Goal: Navigation & Orientation: Find specific page/section

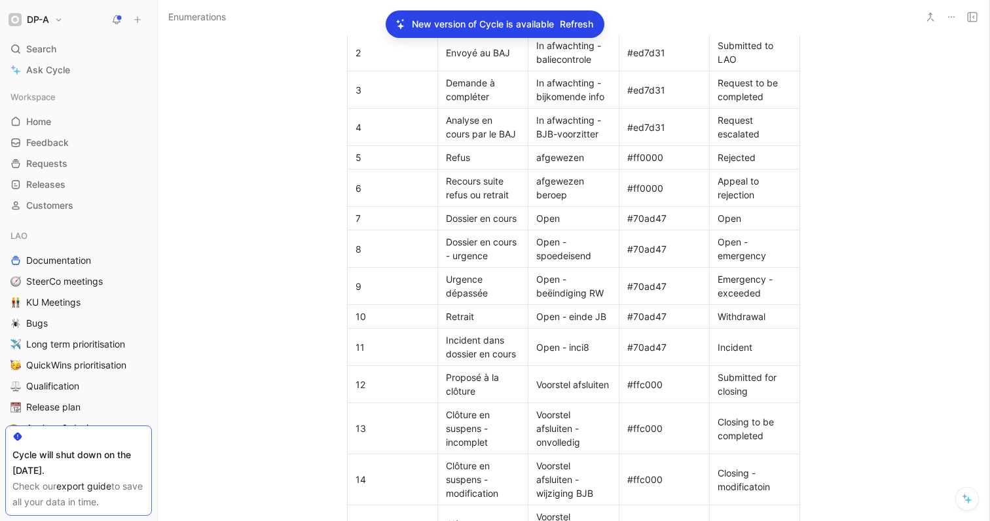
scroll to position [688, 0]
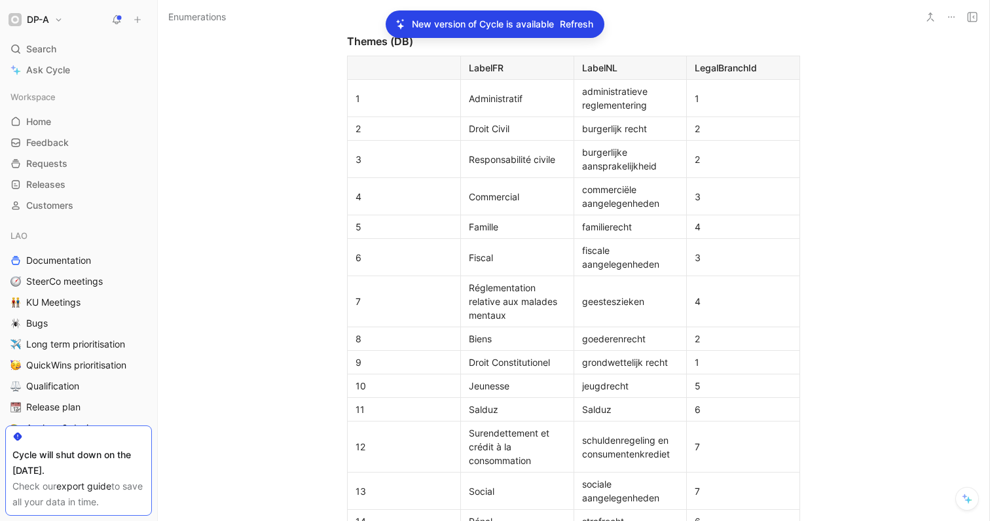
scroll to position [3829, 0]
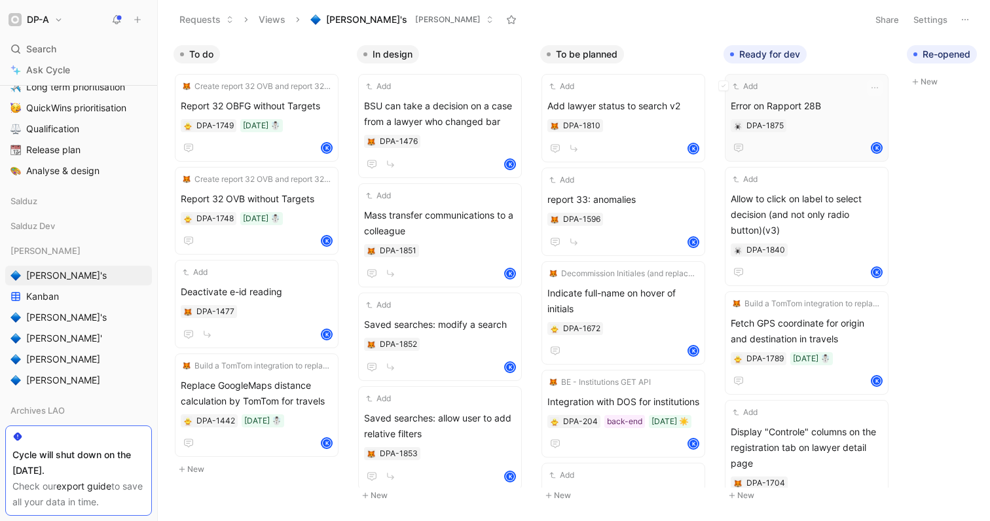
scroll to position [0, 433]
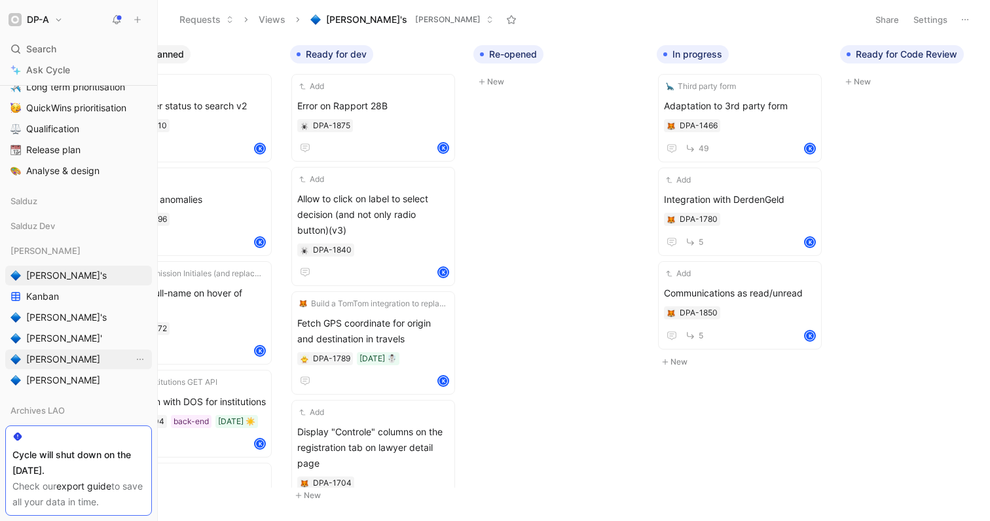
click at [46, 358] on span "[PERSON_NAME]" at bounding box center [63, 359] width 74 height 13
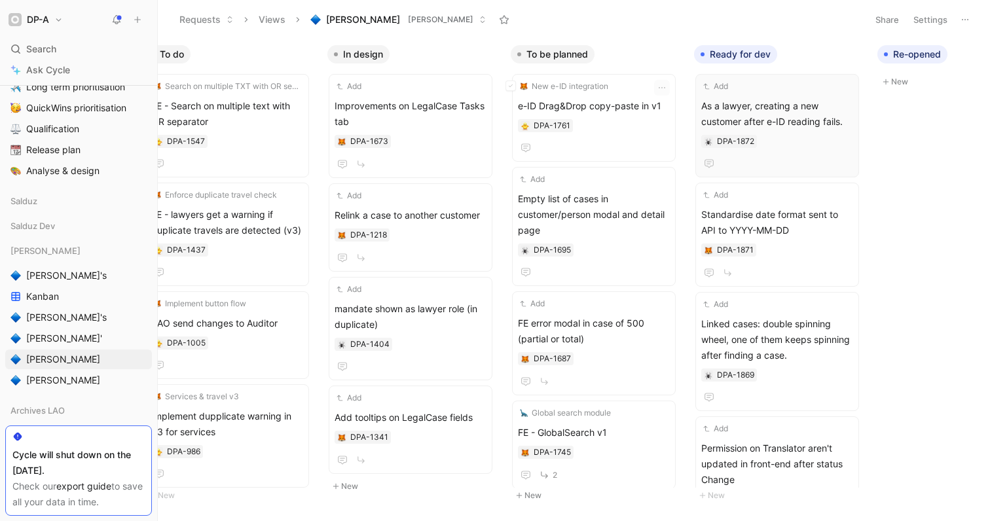
scroll to position [0, 192]
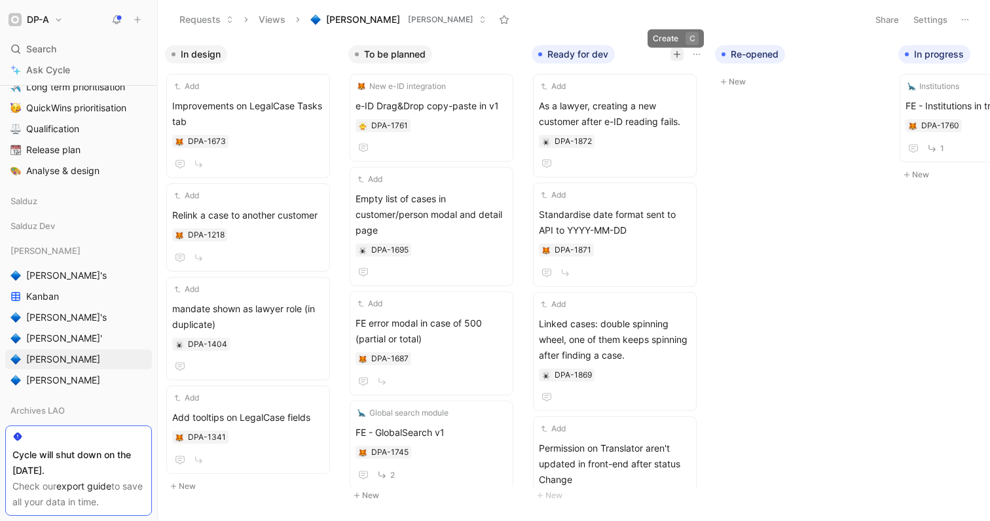
click at [673, 55] on icon "button" at bounding box center [677, 54] width 8 height 8
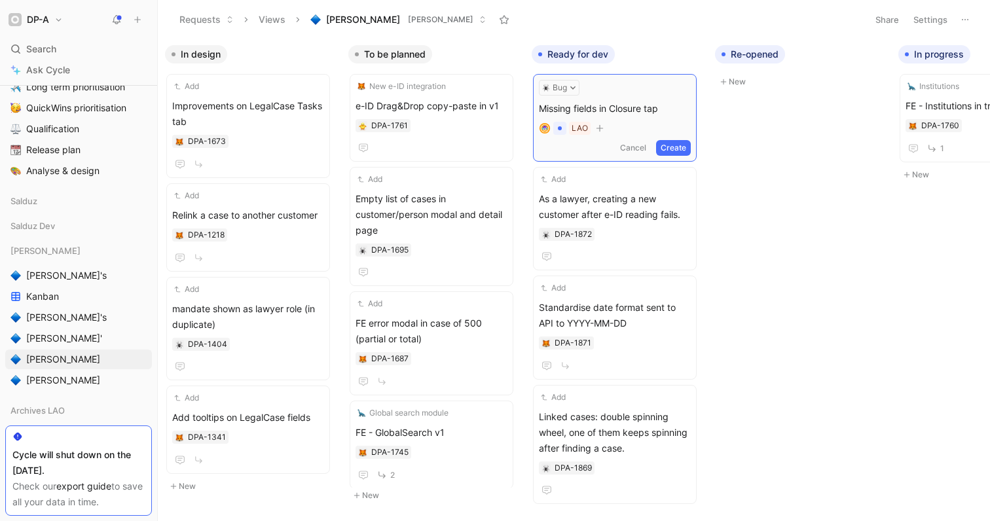
click at [675, 151] on button "Create" at bounding box center [673, 148] width 35 height 16
click at [620, 115] on div "Missing fields in Closure tap DPA-1876" at bounding box center [615, 127] width 152 height 58
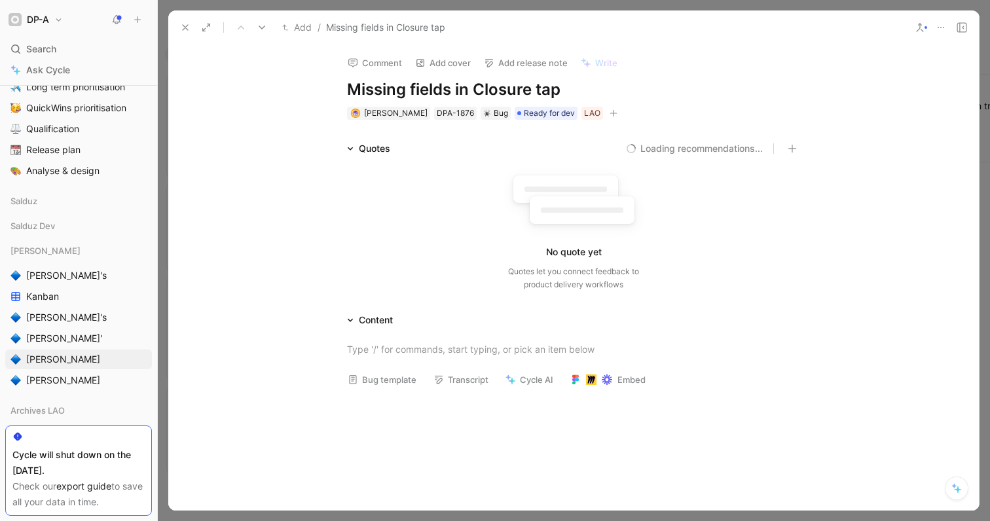
drag, startPoint x: 378, startPoint y: 389, endPoint x: 387, endPoint y: 387, distance: 9.9
click at [378, 389] on div "Bug template" at bounding box center [382, 379] width 81 height 19
click at [388, 384] on button "Bug template" at bounding box center [382, 379] width 81 height 18
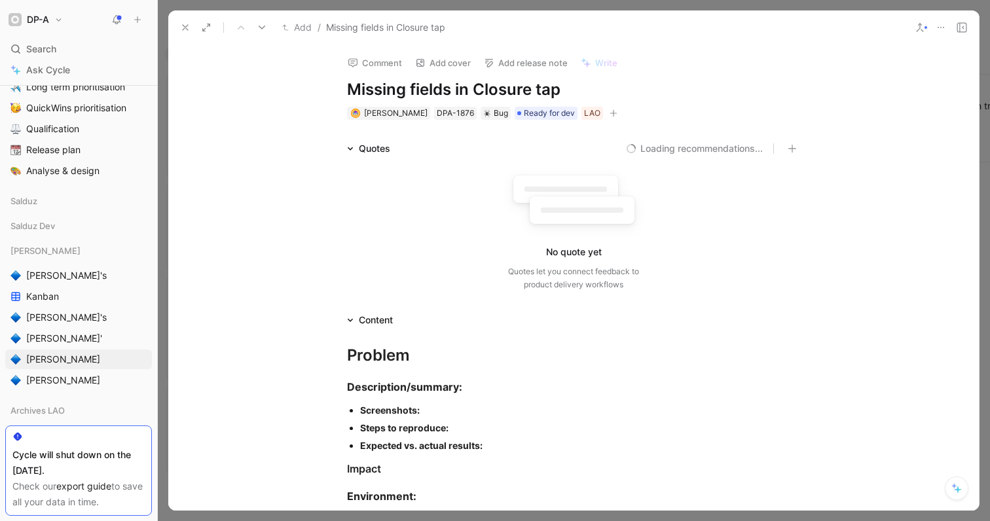
click at [441, 417] on p "Screenshots:" at bounding box center [580, 410] width 440 height 18
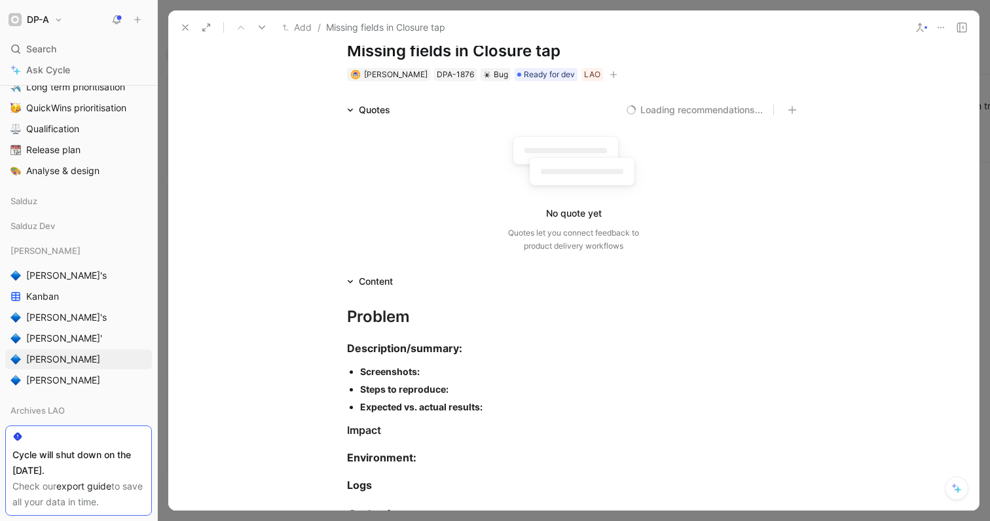
scroll to position [107, 0]
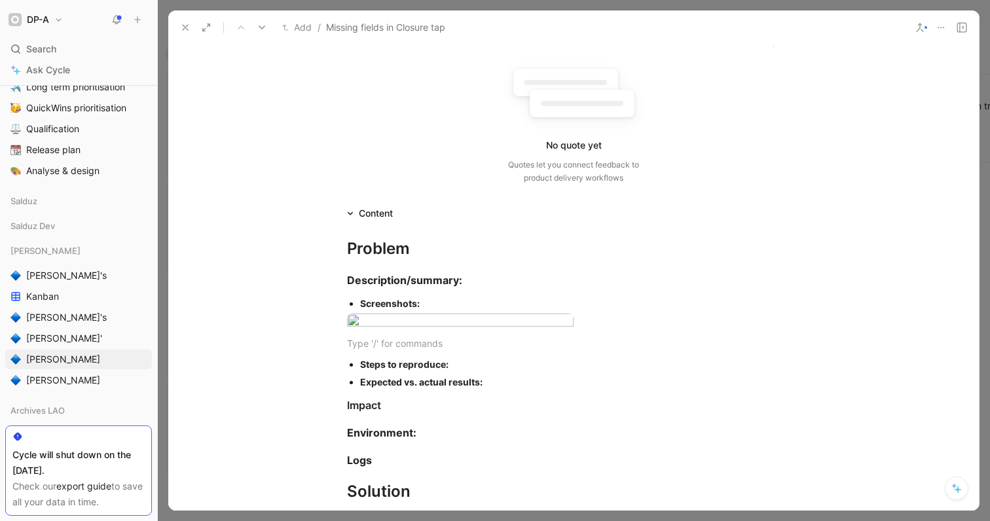
click at [439, 303] on div "Screenshots:" at bounding box center [580, 303] width 440 height 14
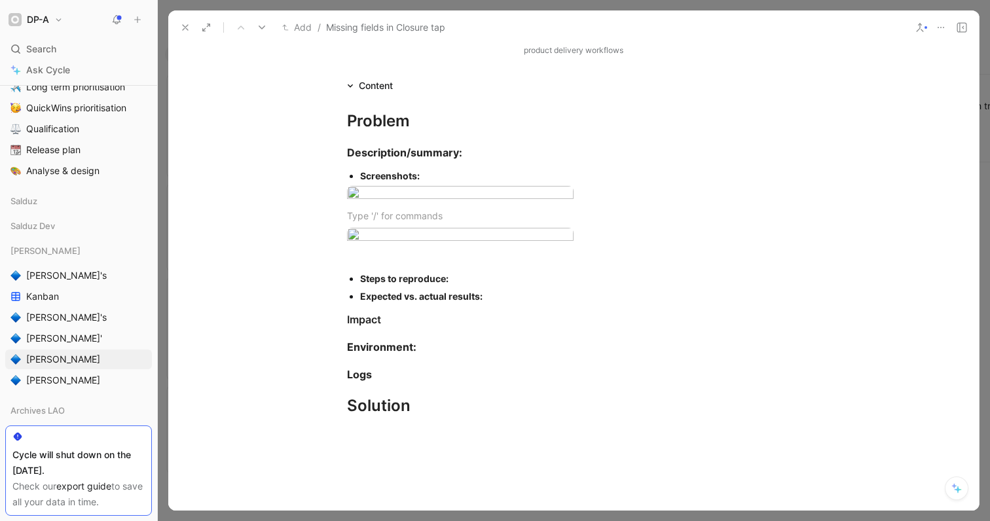
scroll to position [478, 0]
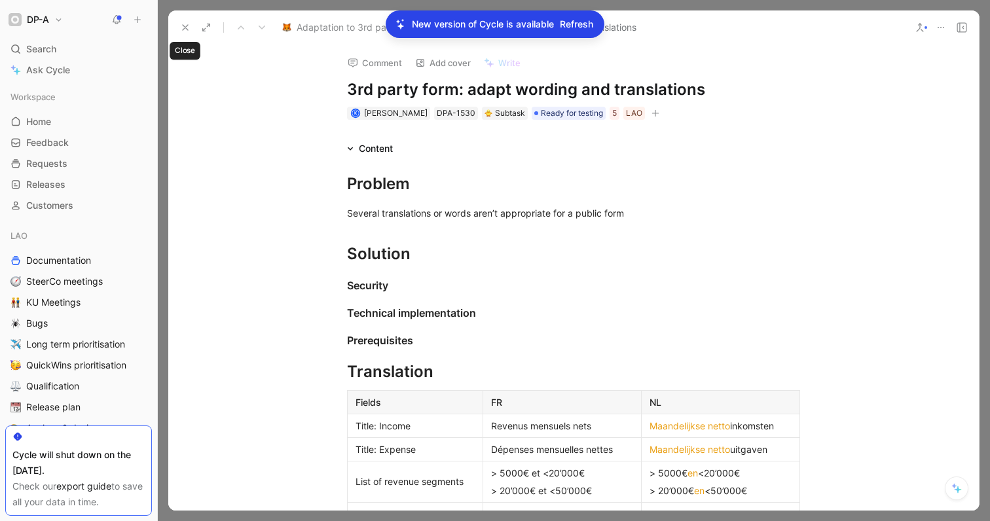
click at [185, 26] on icon at bounding box center [185, 27] width 10 height 10
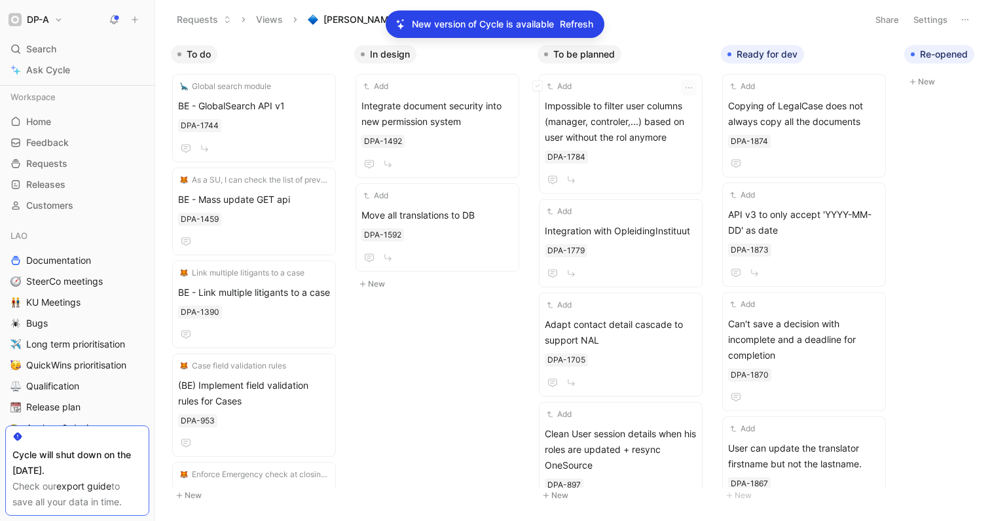
scroll to position [0, 261]
